Goal: Information Seeking & Learning: Learn about a topic

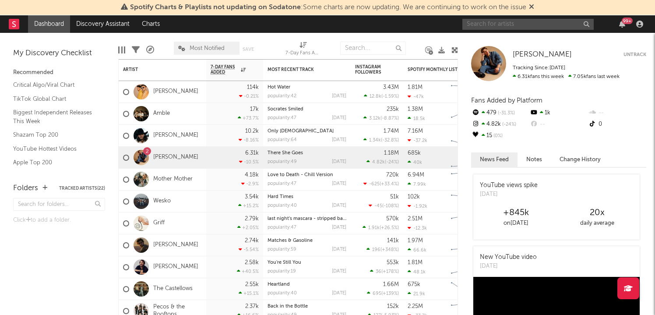
click at [547, 25] on input "text" at bounding box center [528, 24] width 131 height 11
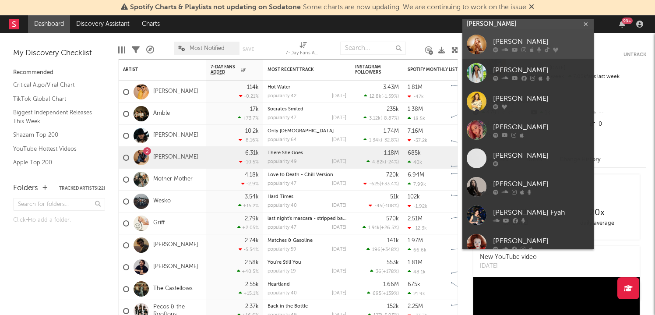
type input "[PERSON_NAME]"
click at [505, 37] on div "[PERSON_NAME]" at bounding box center [541, 41] width 96 height 11
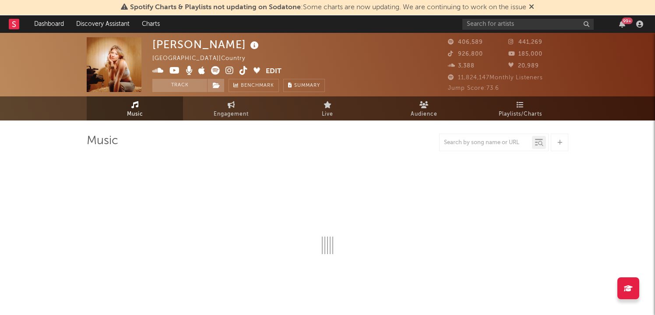
select select "6m"
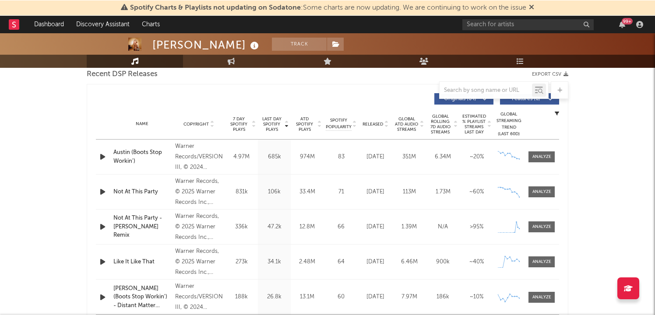
scroll to position [315, 0]
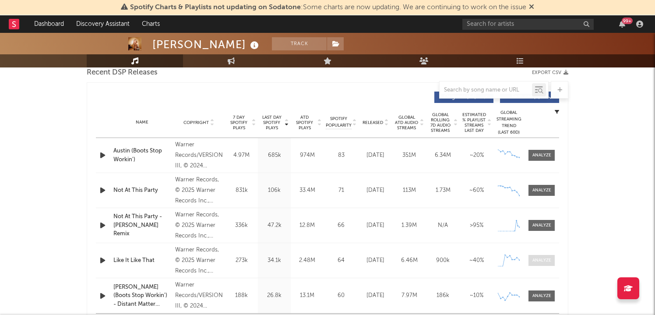
click at [537, 264] on span at bounding box center [542, 260] width 26 height 11
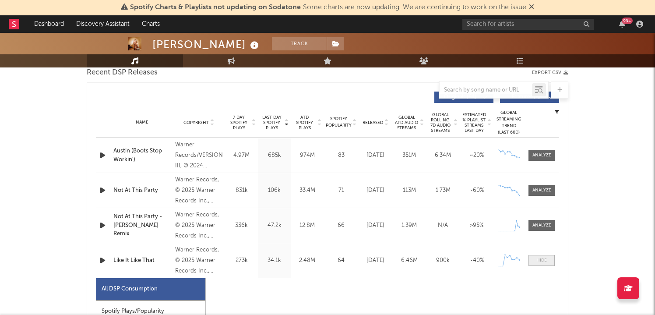
select select "1w"
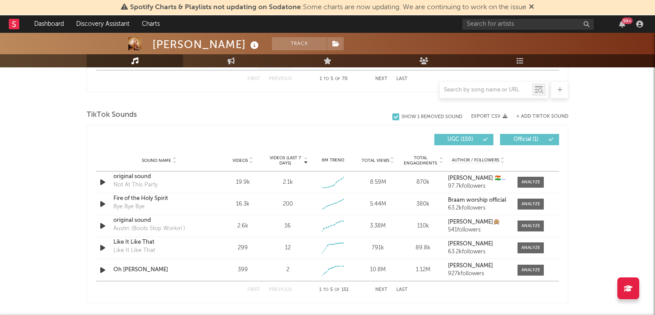
scroll to position [975, 0]
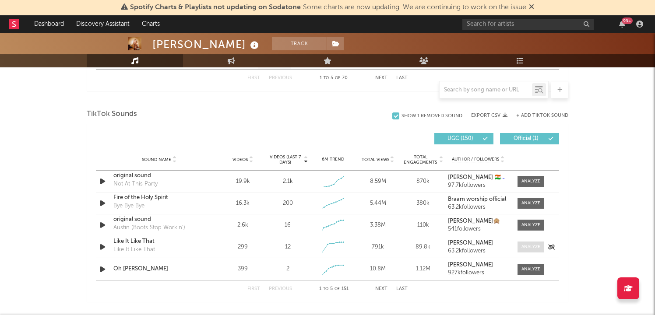
click at [533, 250] on div at bounding box center [531, 247] width 19 height 7
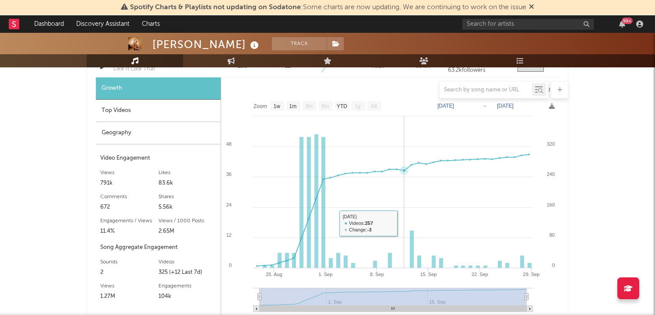
scroll to position [1164, 0]
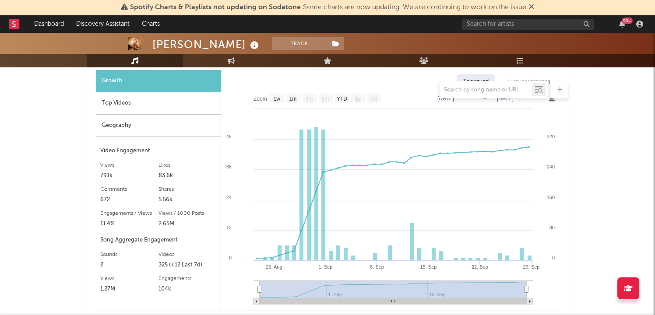
drag, startPoint x: 283, startPoint y: 294, endPoint x: 318, endPoint y: 290, distance: 34.8
click at [318, 291] on rect at bounding box center [393, 290] width 267 height 18
click at [311, 97] on div at bounding box center [328, 90] width 482 height 18
click at [297, 99] on text "1m" at bounding box center [293, 99] width 7 height 6
select select "1m"
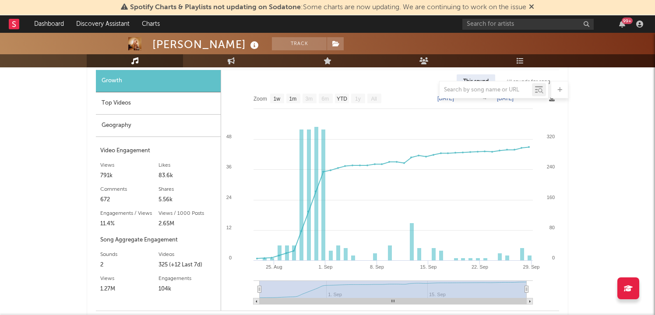
type input "[DATE]"
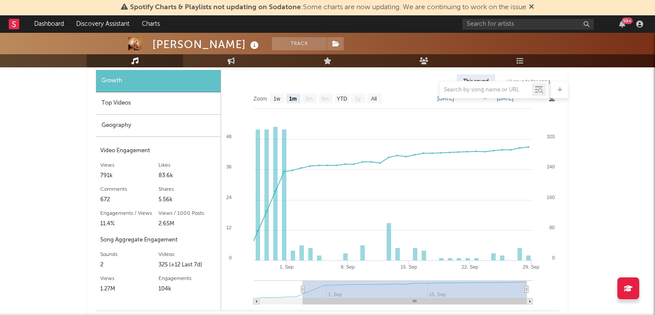
click at [309, 99] on text "3m" at bounding box center [309, 99] width 7 height 6
click at [297, 99] on text "1m" at bounding box center [292, 99] width 7 height 6
click at [314, 99] on rect at bounding box center [310, 99] width 14 height 10
click at [297, 100] on text "1m" at bounding box center [292, 99] width 7 height 6
click at [374, 99] on text "All" at bounding box center [374, 99] width 6 height 6
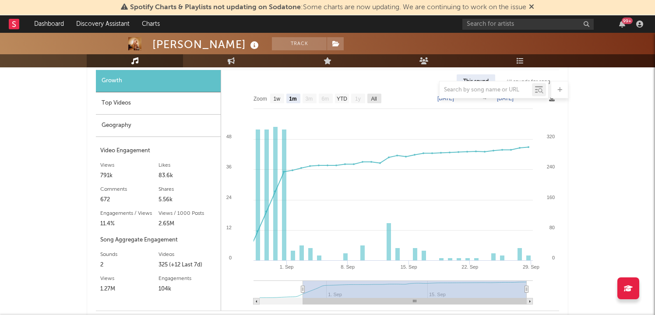
select select "All"
type input "[DATE]"
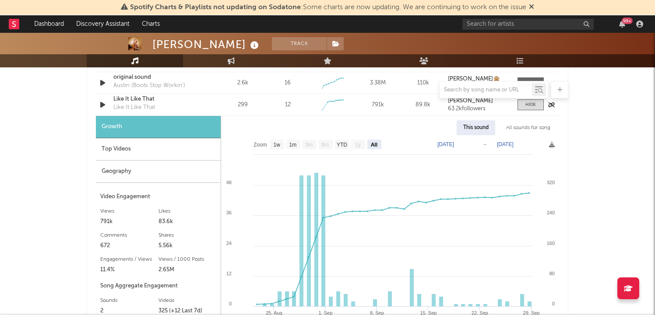
scroll to position [1309, 0]
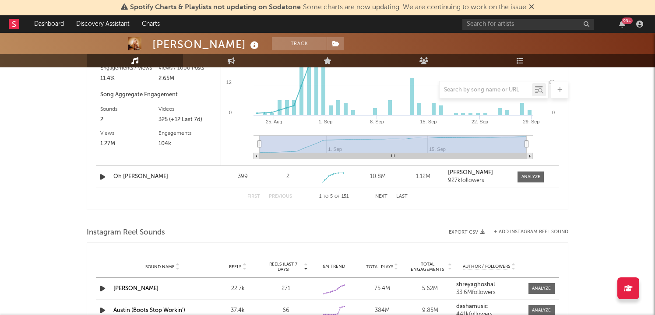
click at [380, 202] on div "First Previous 1 to 5 of 151 Next Last" at bounding box center [327, 196] width 160 height 17
click at [380, 200] on div "First Previous 1 to 5 of 151 Next Last" at bounding box center [327, 196] width 160 height 17
click at [380, 195] on button "Next" at bounding box center [381, 196] width 12 height 5
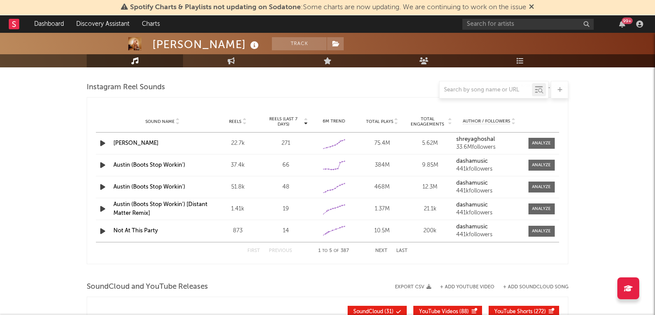
scroll to position [1214, 0]
click at [385, 253] on div "First Previous 1 to 5 of 387 Next Last" at bounding box center [327, 250] width 160 height 17
click at [382, 250] on button "Next" at bounding box center [381, 250] width 12 height 5
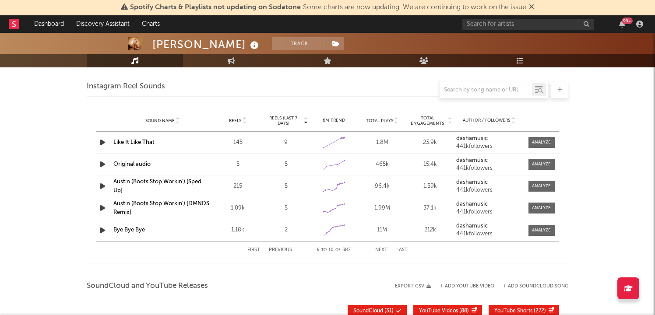
click at [278, 249] on button "Previous" at bounding box center [280, 250] width 23 height 5
click at [379, 250] on button "Next" at bounding box center [381, 250] width 12 height 5
click at [541, 140] on div at bounding box center [541, 142] width 19 height 7
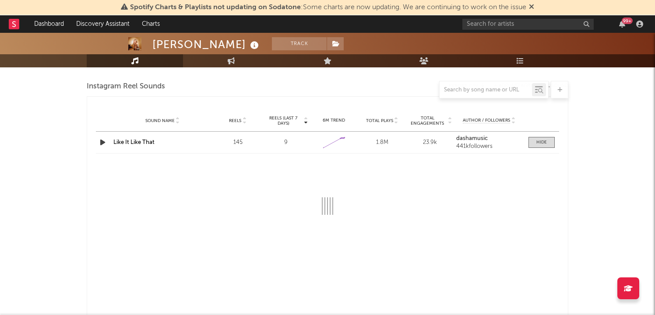
select select "1w"
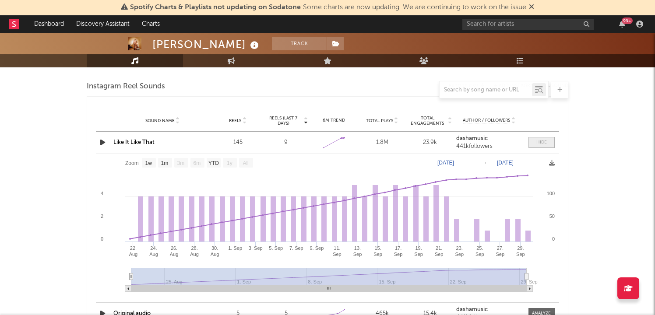
click at [538, 139] on div at bounding box center [542, 142] width 11 height 7
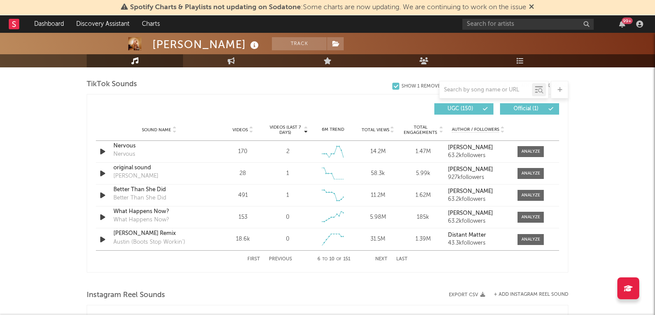
scroll to position [1010, 0]
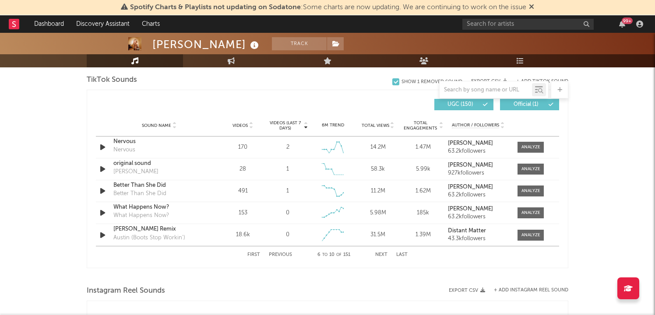
click at [383, 254] on button "Next" at bounding box center [381, 255] width 12 height 5
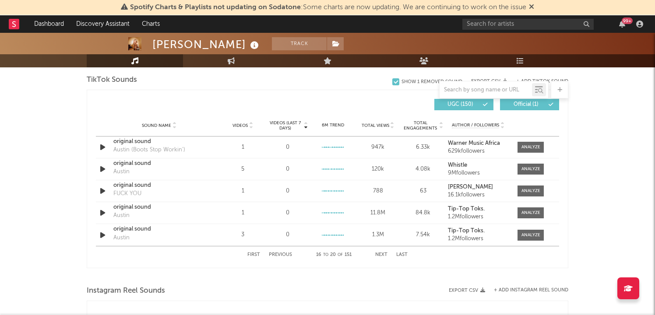
click at [383, 254] on button "Next" at bounding box center [381, 255] width 12 height 5
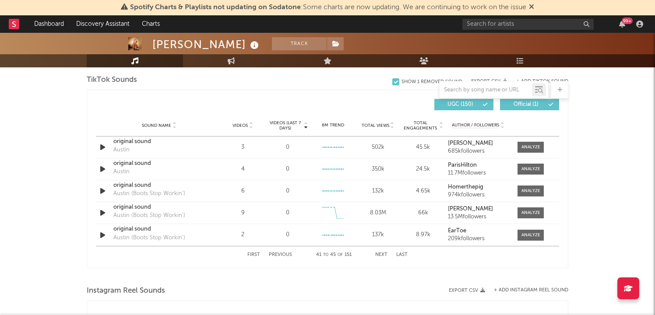
click at [383, 254] on button "Next" at bounding box center [381, 255] width 12 height 5
click at [254, 258] on div "First Previous 51 to 55 of 151 Next Last" at bounding box center [327, 255] width 160 height 17
click at [252, 255] on button "First" at bounding box center [253, 255] width 13 height 5
select select "1w"
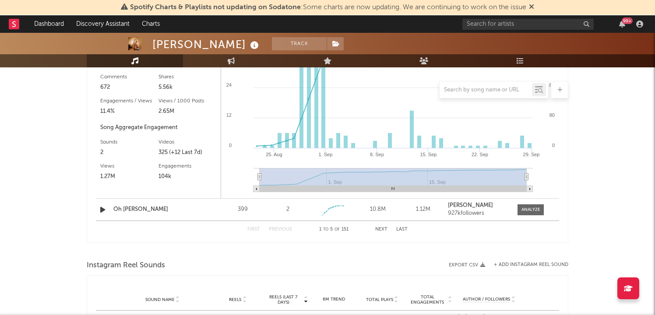
scroll to position [1289, 0]
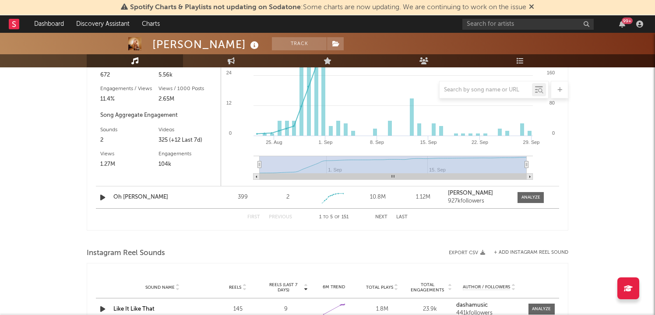
click at [382, 218] on button "Next" at bounding box center [381, 217] width 12 height 5
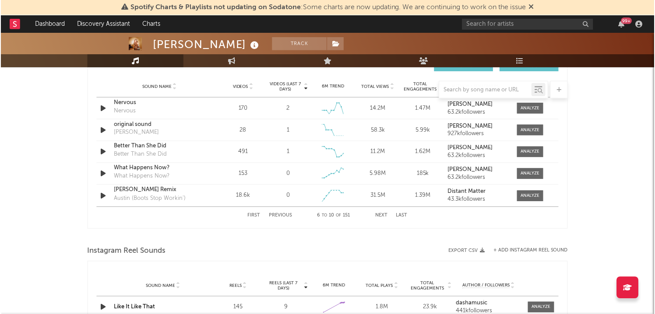
scroll to position [1045, 0]
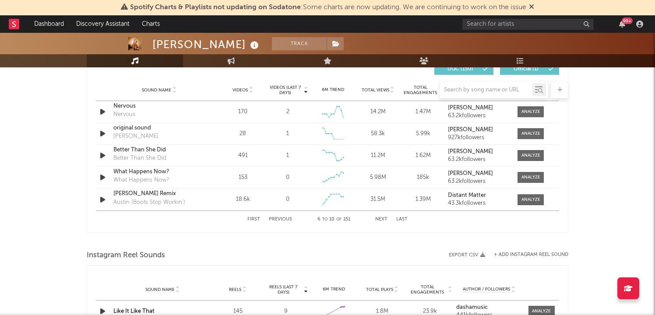
click at [383, 221] on button "Next" at bounding box center [381, 219] width 12 height 5
click at [383, 219] on button "Next" at bounding box center [381, 219] width 12 height 5
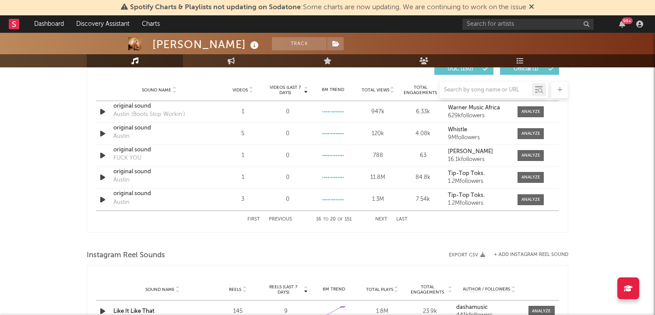
click at [383, 219] on button "Next" at bounding box center [381, 219] width 12 height 5
click at [377, 218] on button "Next" at bounding box center [381, 219] width 12 height 5
click at [485, 219] on div "First Previous 26 to 30 of 151 Next Last" at bounding box center [327, 220] width 463 height 18
click at [388, 222] on div "First Previous 26 to 30 of 151 Next Last" at bounding box center [327, 219] width 160 height 17
click at [378, 217] on button "Next" at bounding box center [381, 219] width 12 height 5
